Goal: Navigation & Orientation: Find specific page/section

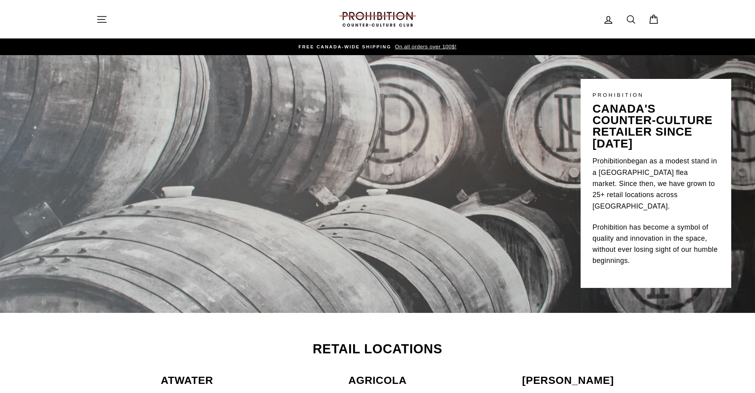
click at [107, 19] on icon "button" at bounding box center [101, 19] width 11 height 11
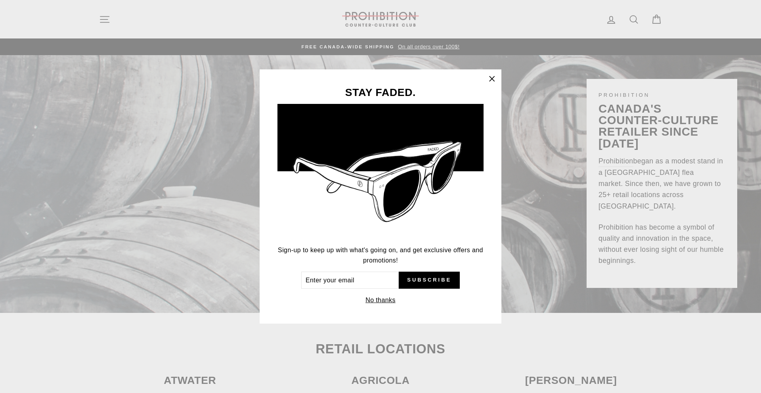
click at [385, 301] on button "No thanks" at bounding box center [380, 300] width 35 height 11
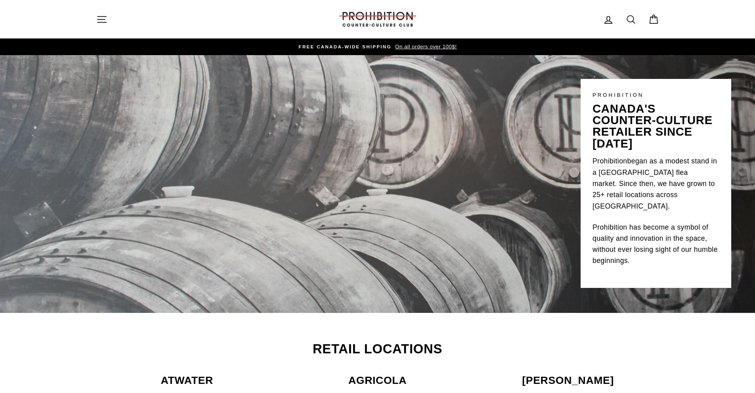
click at [107, 19] on button "Site navigation" at bounding box center [102, 19] width 21 height 17
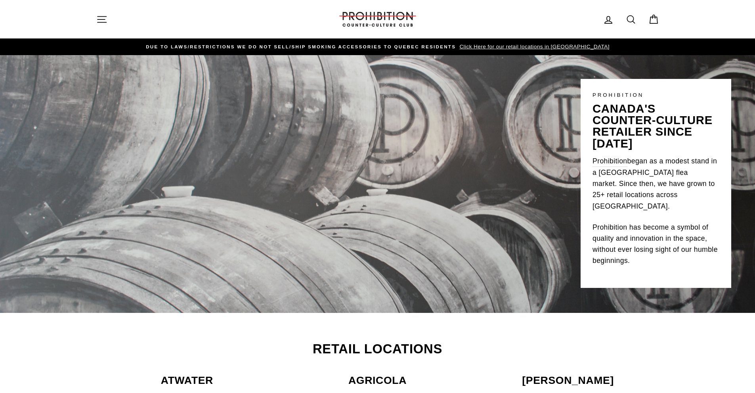
click at [105, 23] on icon "button" at bounding box center [101, 19] width 11 height 11
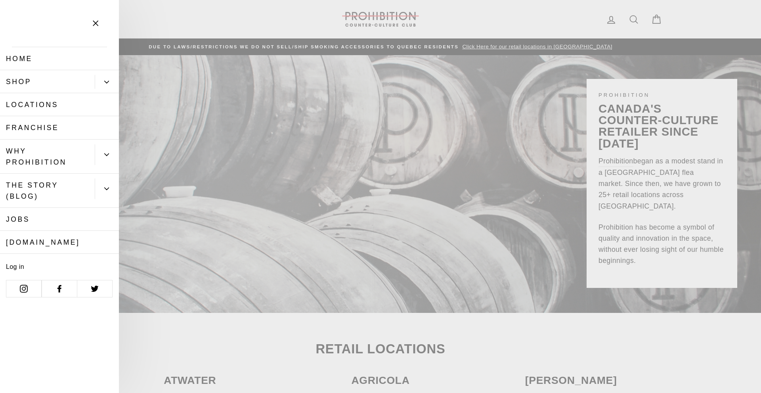
click at [103, 158] on button "Primary" at bounding box center [107, 154] width 24 height 21
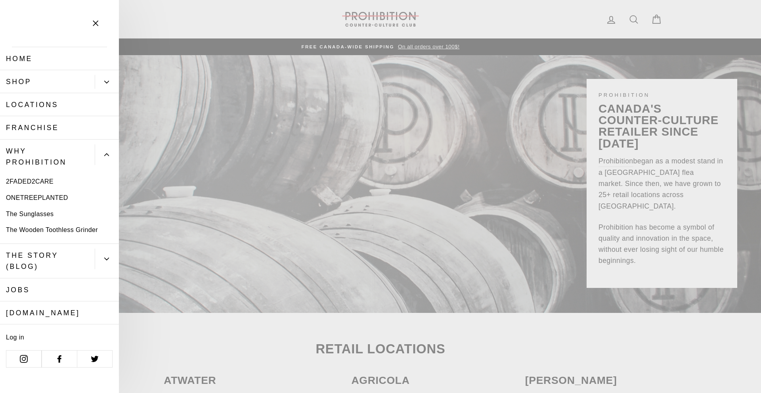
click at [30, 58] on link "Home" at bounding box center [59, 58] width 119 height 23
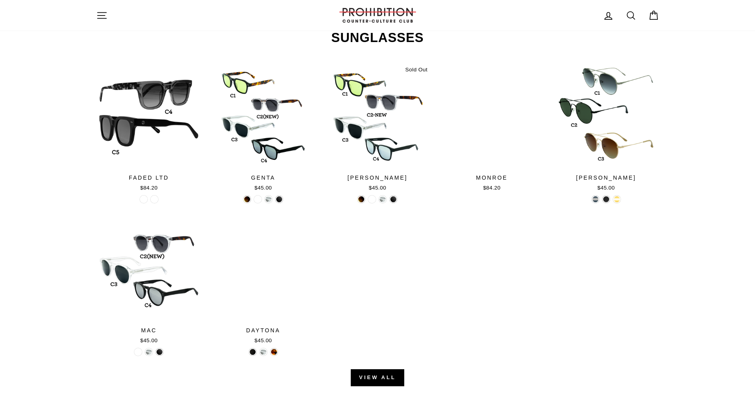
scroll to position [1031, 0]
